Goal: Transaction & Acquisition: Subscribe to service/newsletter

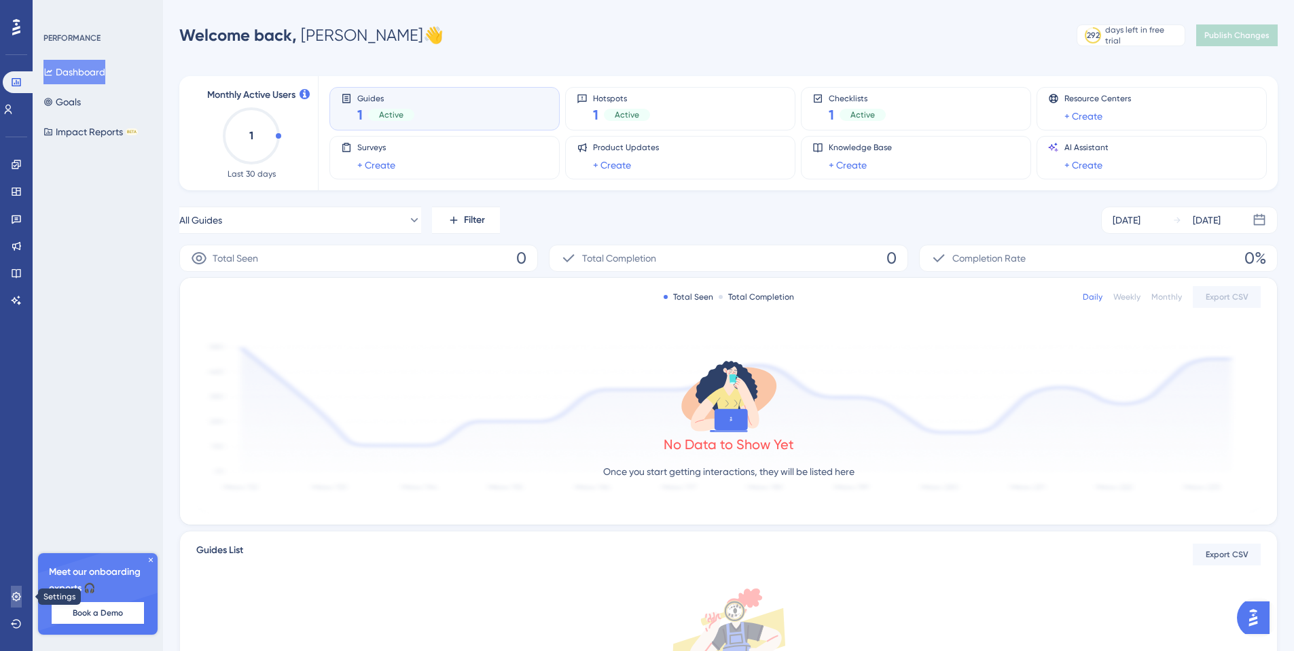
click at [22, 597] on link at bounding box center [16, 596] width 11 height 22
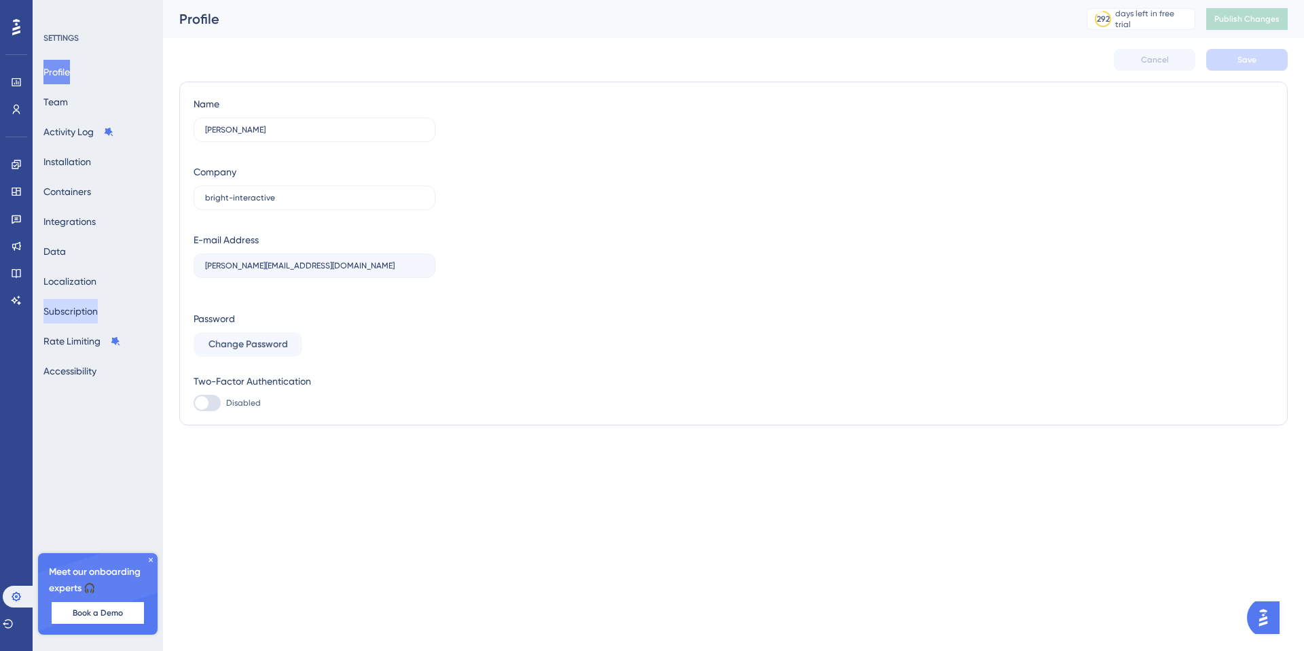
click at [98, 317] on button "Subscription" at bounding box center [70, 311] width 54 height 24
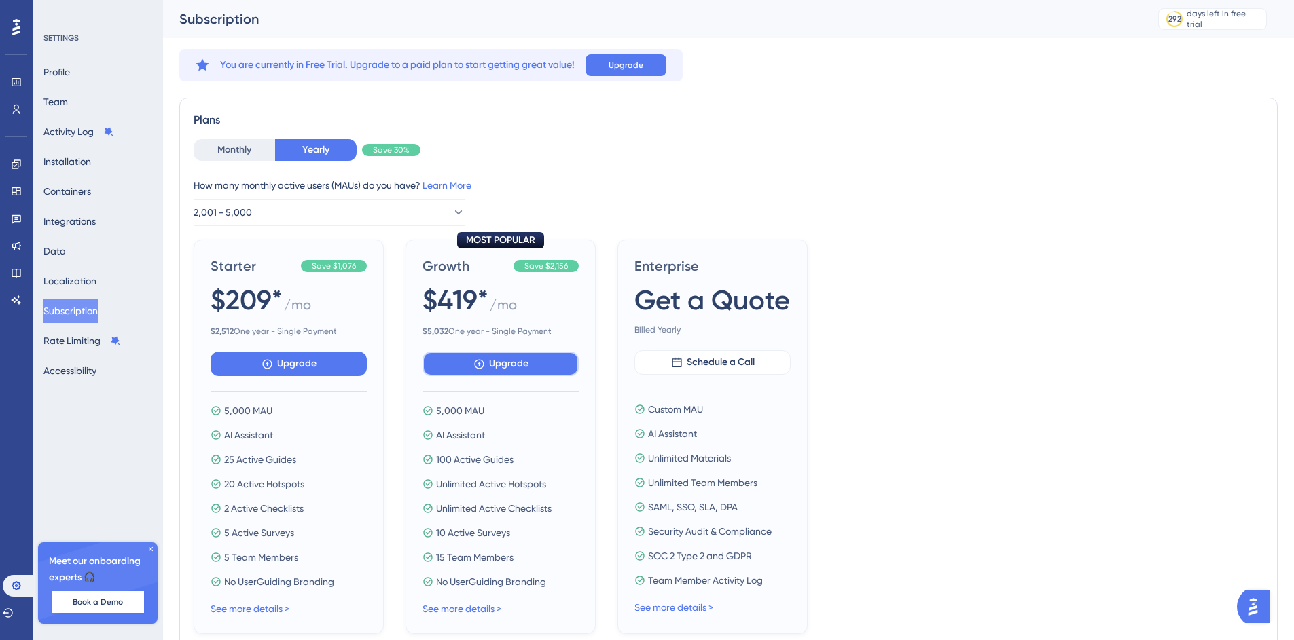
click at [367, 363] on button "Upgrade" at bounding box center [289, 364] width 156 height 24
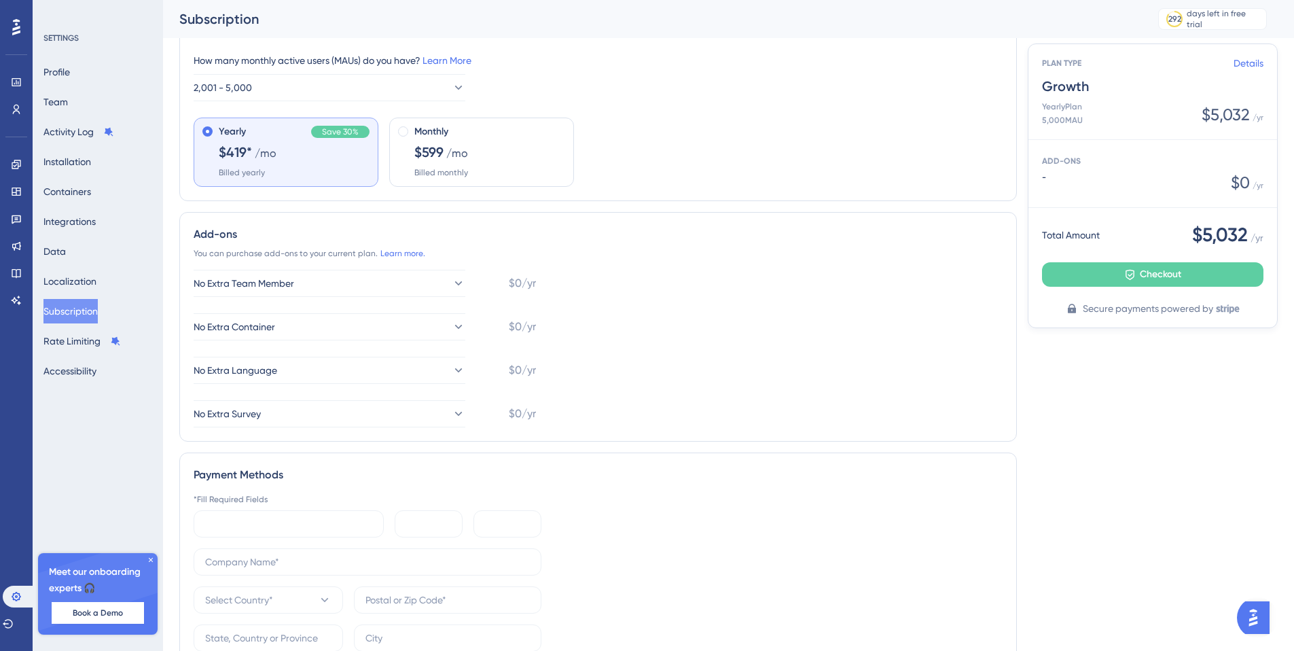
scroll to position [329, 0]
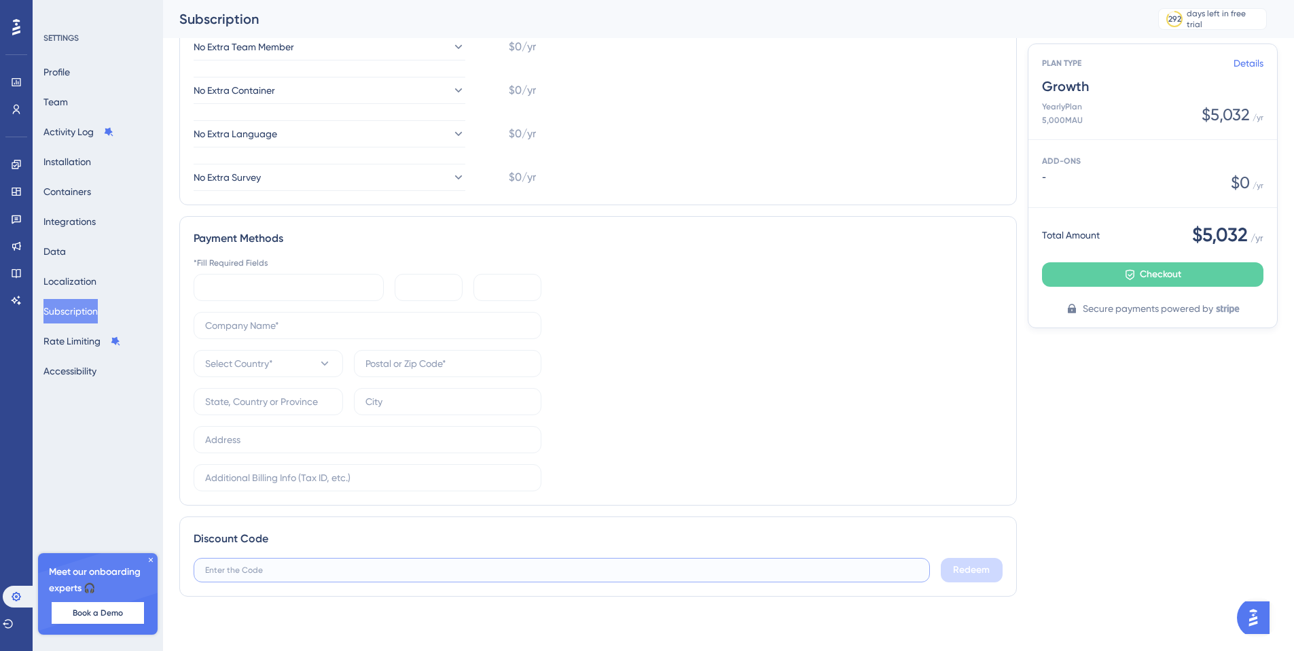
click at [363, 568] on input "text" at bounding box center [561, 570] width 713 height 10
paste input "brightinteractive15"
type input "brightinteractive15"
click at [962, 578] on button "Redeem" at bounding box center [972, 570] width 62 height 24
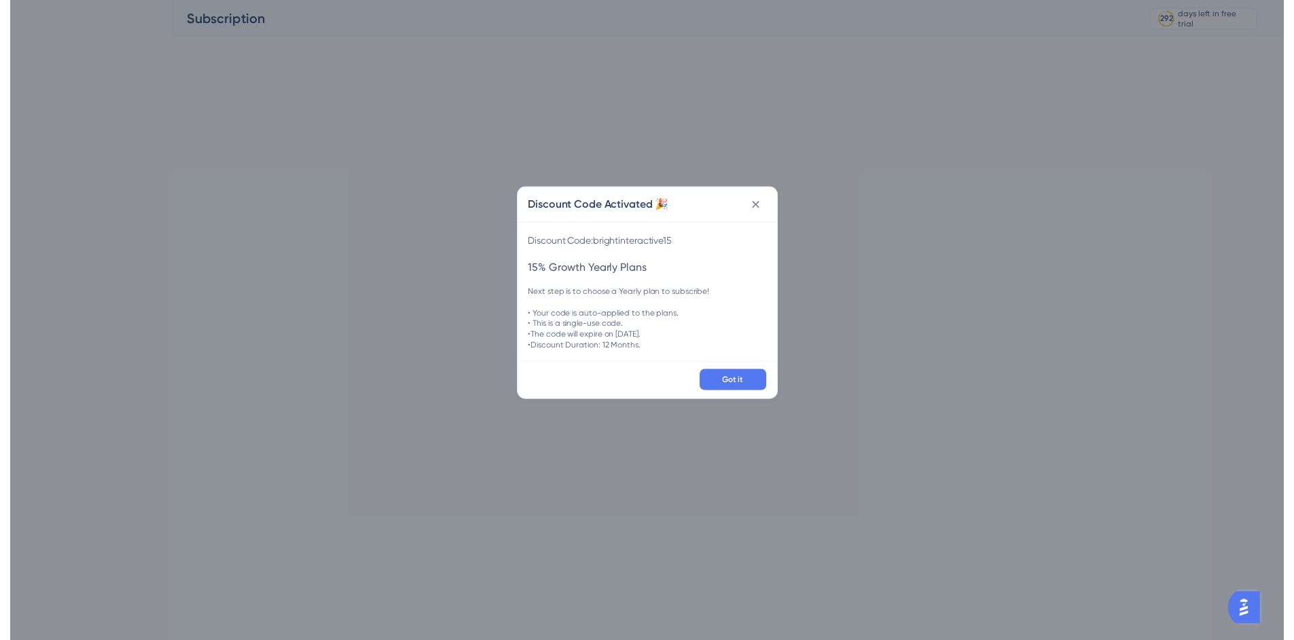
scroll to position [0, 0]
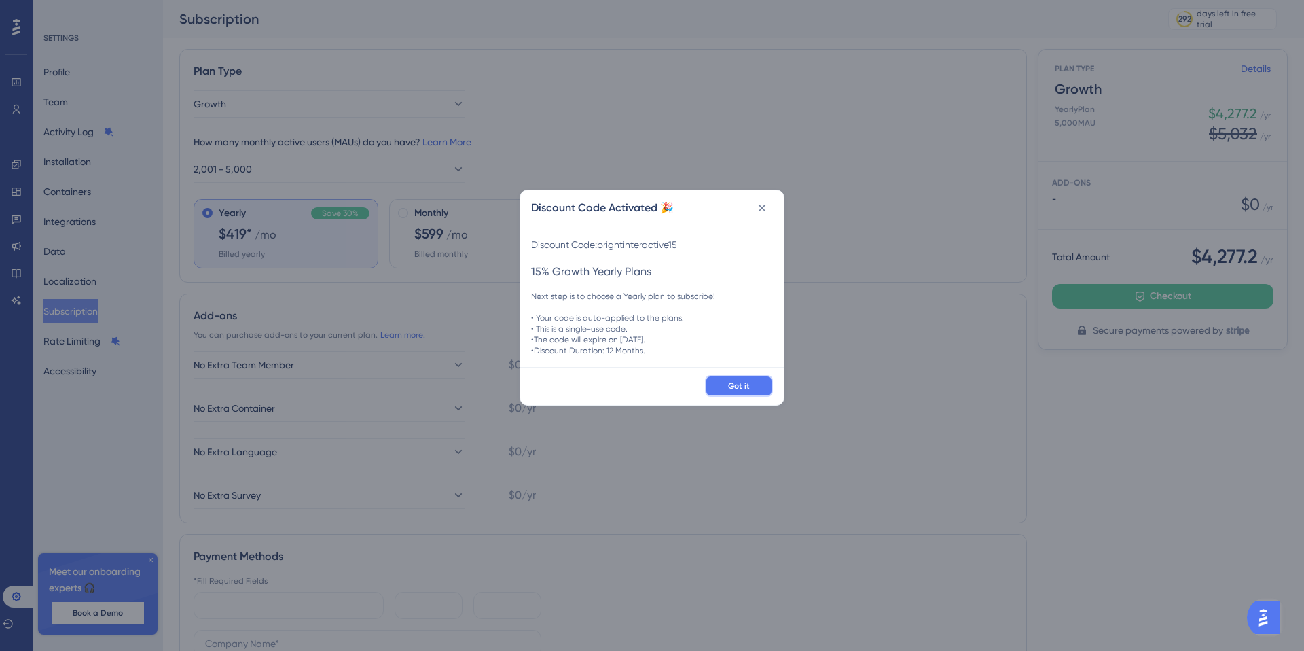
click at [734, 386] on span "Got it" at bounding box center [739, 385] width 22 height 11
